Goal: Task Accomplishment & Management: Complete application form

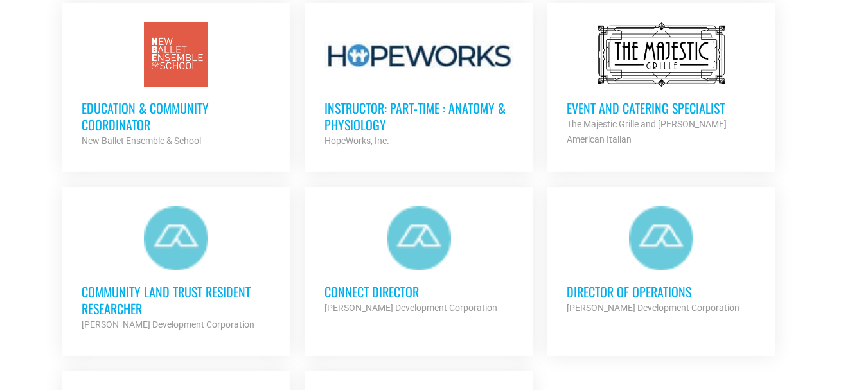
scroll to position [1334, 0]
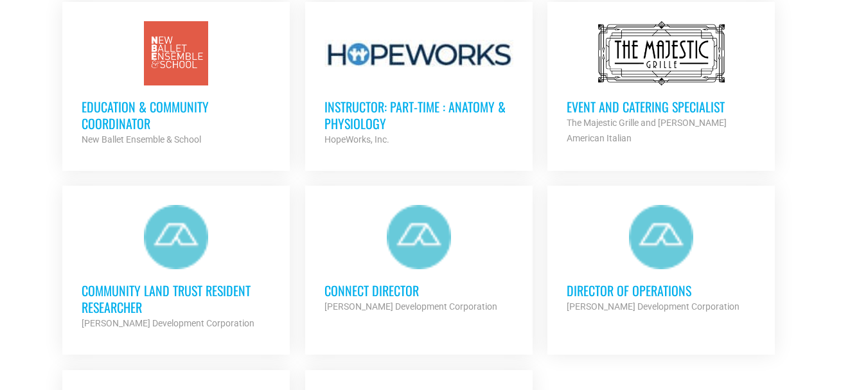
click at [667, 48] on div at bounding box center [661, 53] width 189 height 64
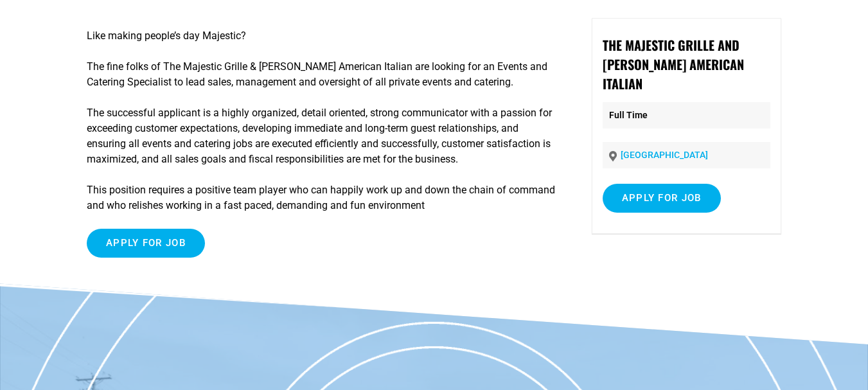
scroll to position [126, 0]
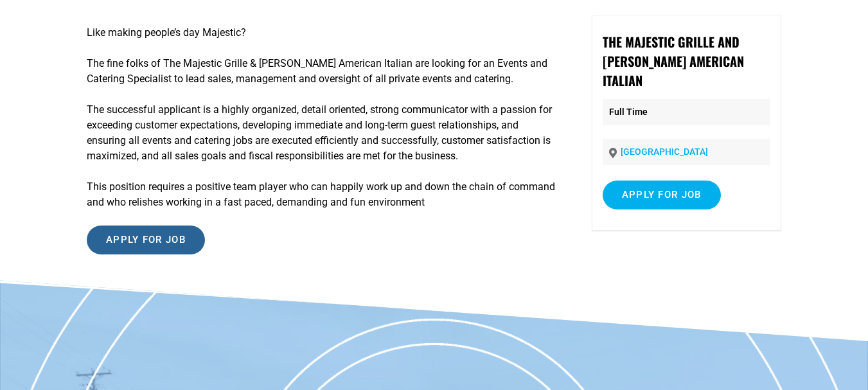
click at [146, 238] on input "Apply for job" at bounding box center [146, 240] width 118 height 29
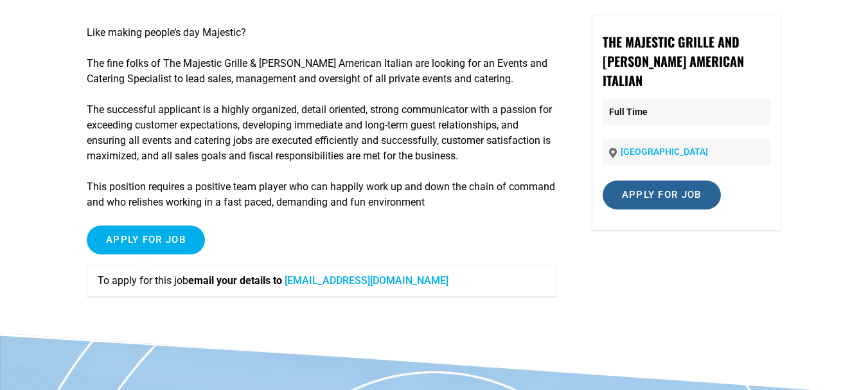
click at [669, 181] on input "Apply for job" at bounding box center [662, 195] width 118 height 29
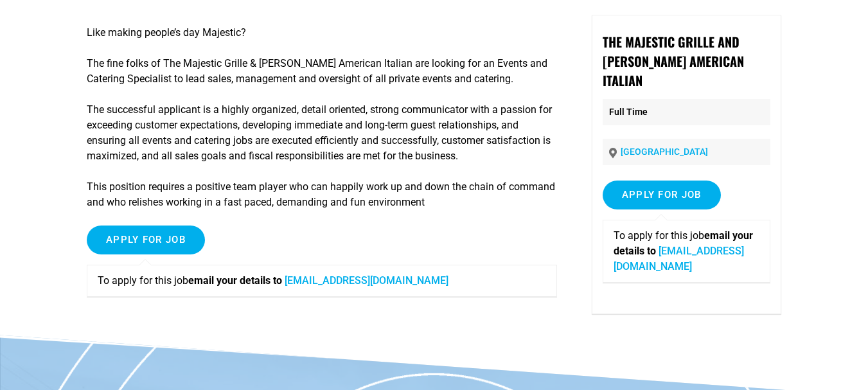
click at [665, 247] on link "info@majesticgrille.com" at bounding box center [679, 259] width 130 height 28
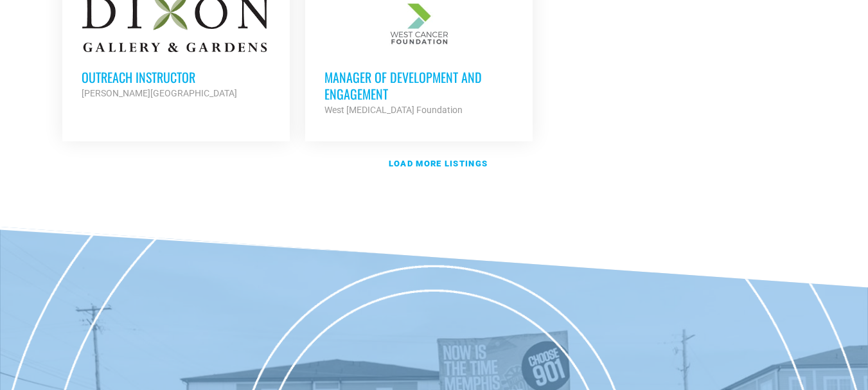
scroll to position [1734, 0]
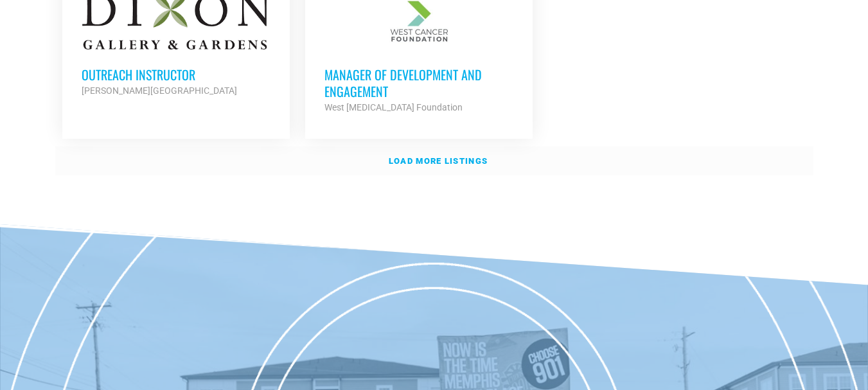
click at [429, 157] on strong "Load more listings" at bounding box center [438, 161] width 99 height 10
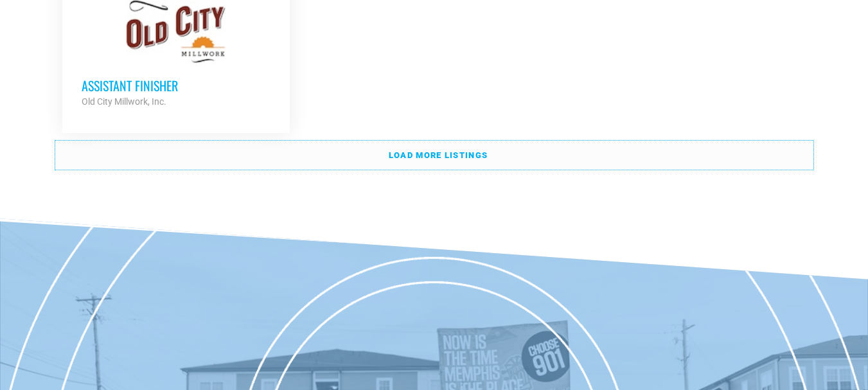
scroll to position [3012, 0]
click at [453, 150] on strong "Load more listings" at bounding box center [438, 155] width 99 height 10
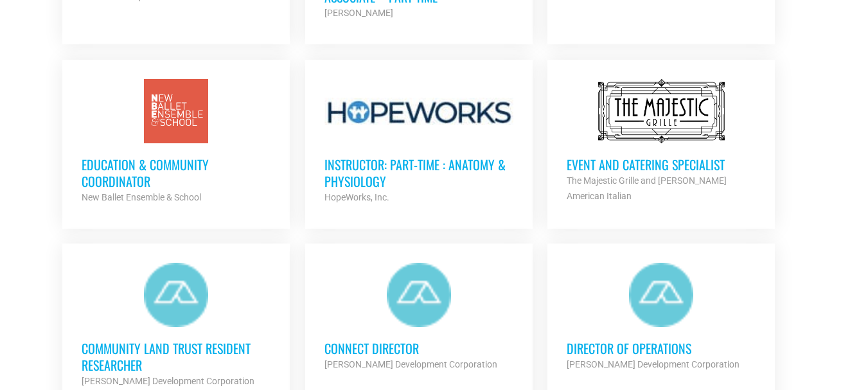
scroll to position [1283, 0]
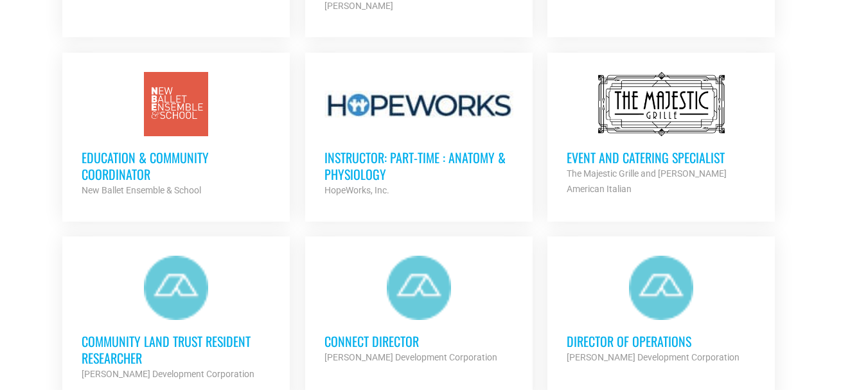
click at [636, 130] on div at bounding box center [661, 104] width 189 height 64
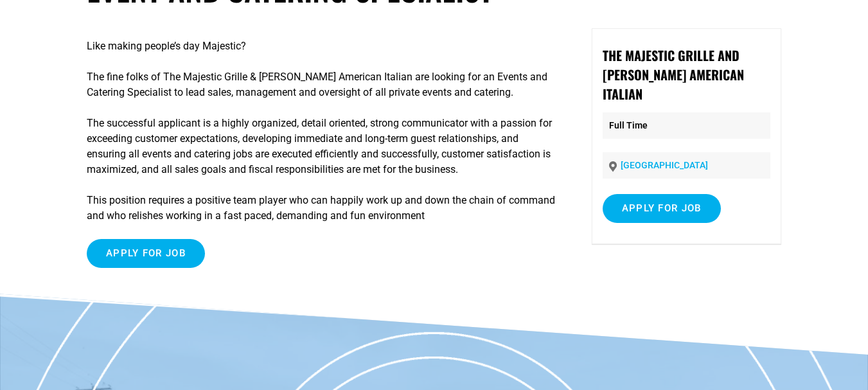
scroll to position [116, 0]
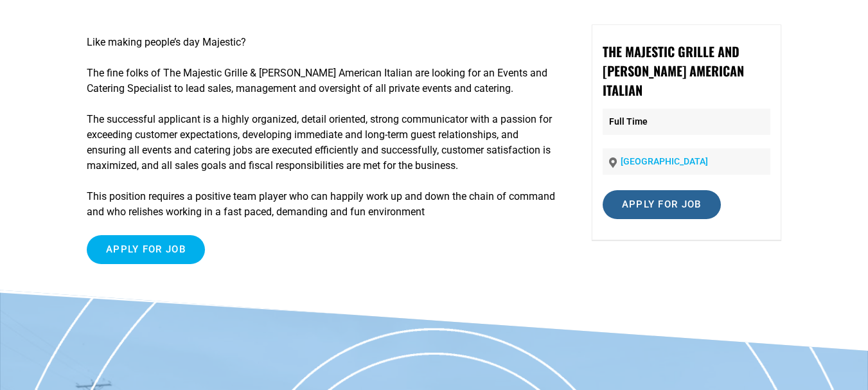
click at [651, 192] on input "Apply for job" at bounding box center [662, 204] width 118 height 29
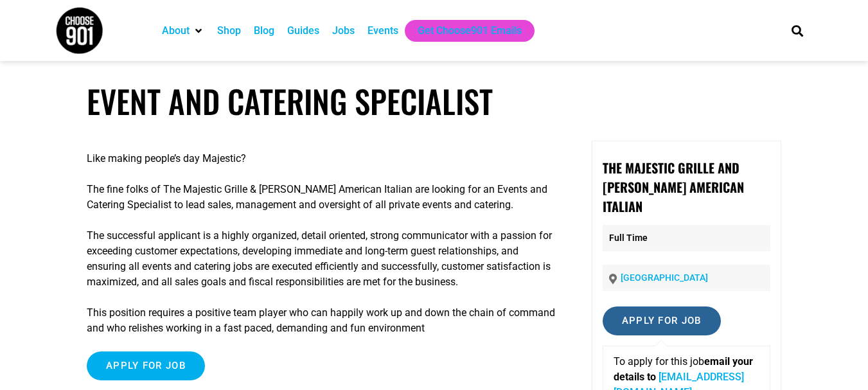
scroll to position [2, 0]
